Goal: Information Seeking & Learning: Learn about a topic

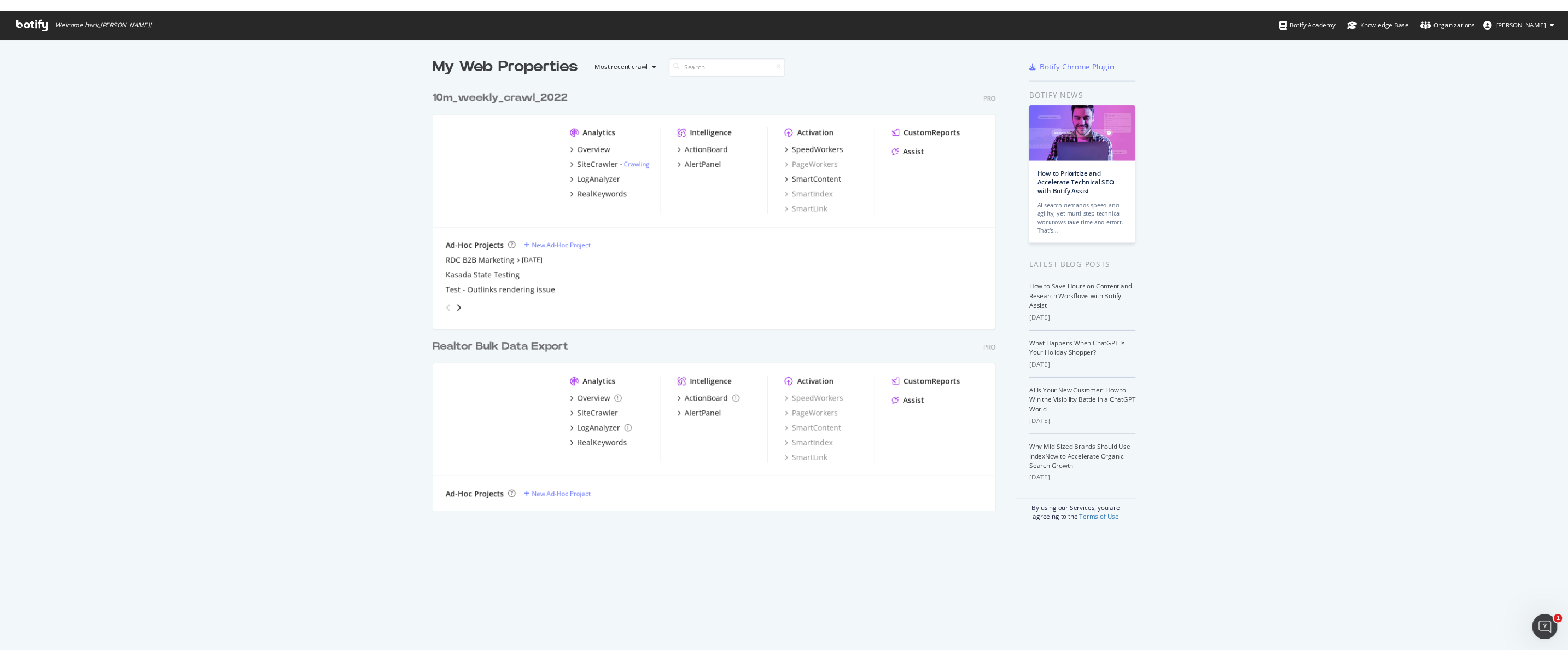
scroll to position [653, 1551]
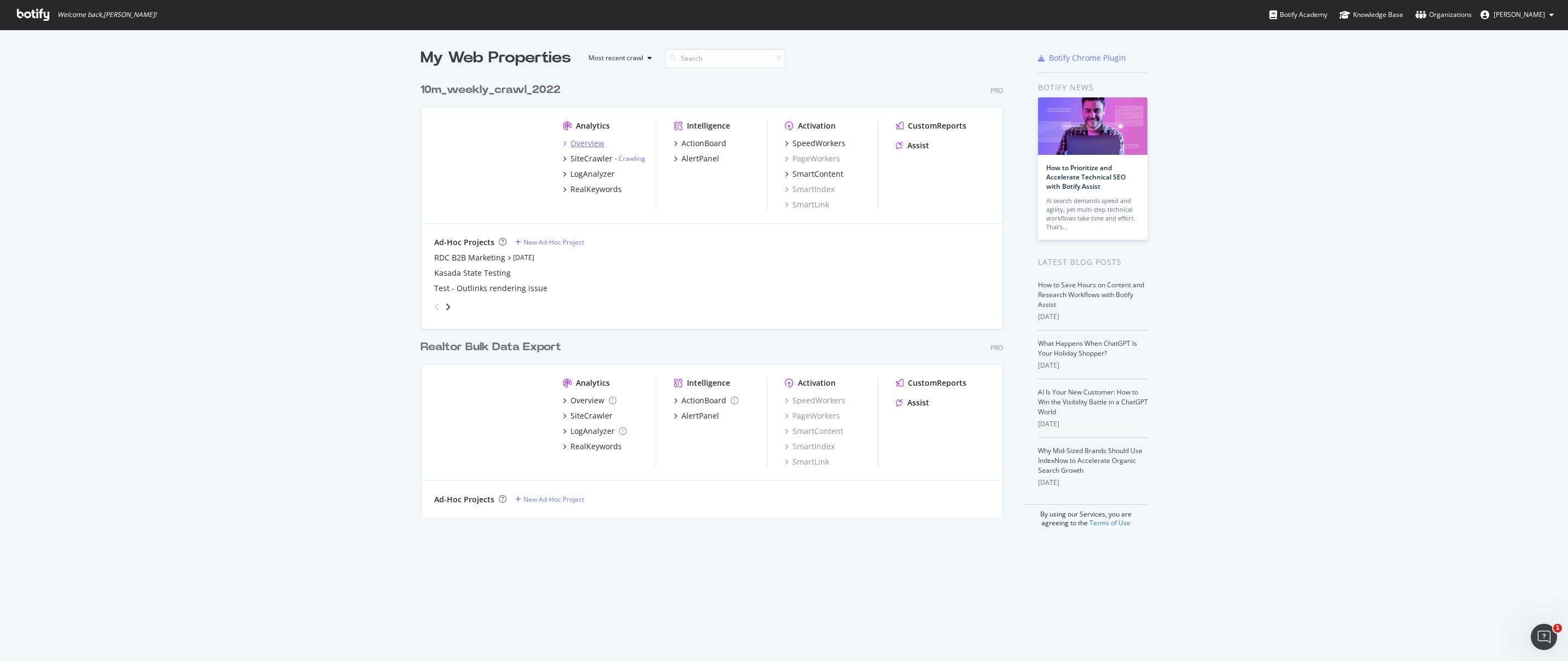
click at [584, 141] on div "Overview" at bounding box center [587, 143] width 34 height 11
